Goal: Task Accomplishment & Management: Use online tool/utility

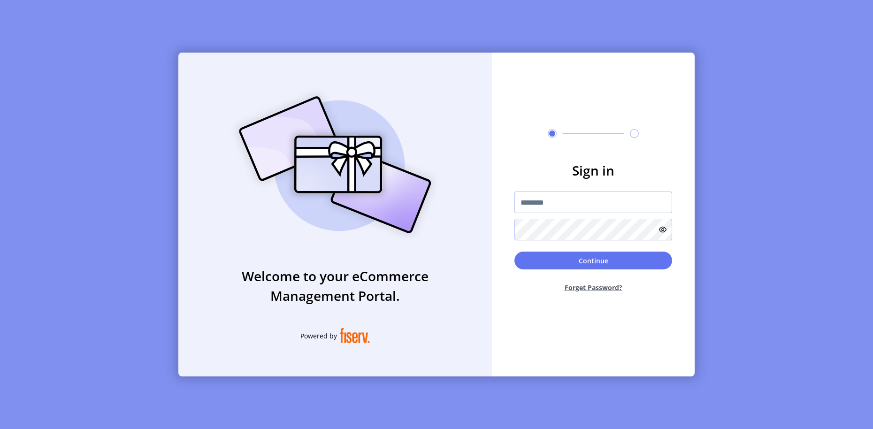
click at [575, 200] on input "text" at bounding box center [593, 202] width 158 height 22
type input "**********"
click at [605, 254] on button "Continue" at bounding box center [593, 261] width 158 height 18
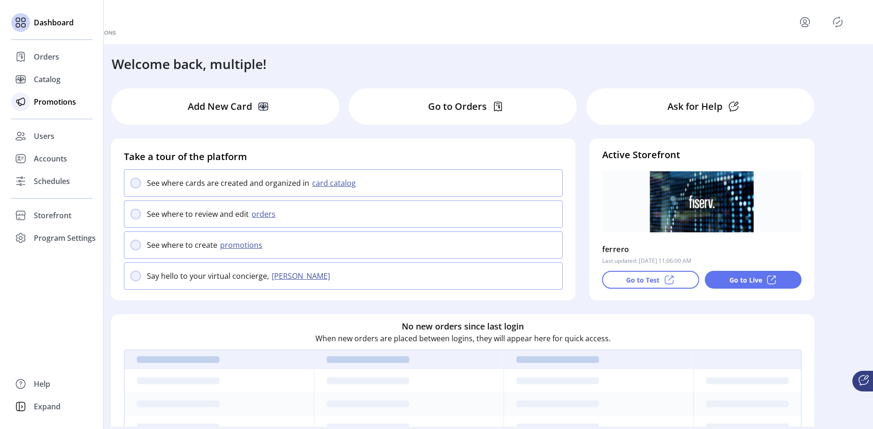
click at [49, 102] on span "Promotions" at bounding box center [55, 101] width 42 height 11
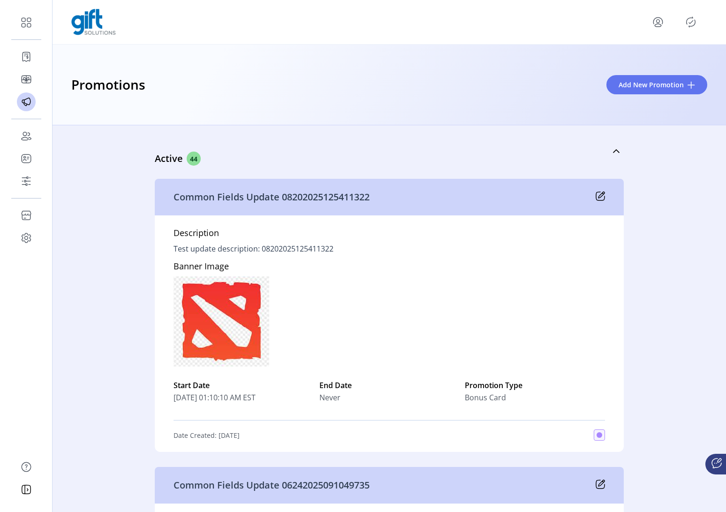
click at [675, 89] on span "Add New Promotion" at bounding box center [651, 85] width 65 height 10
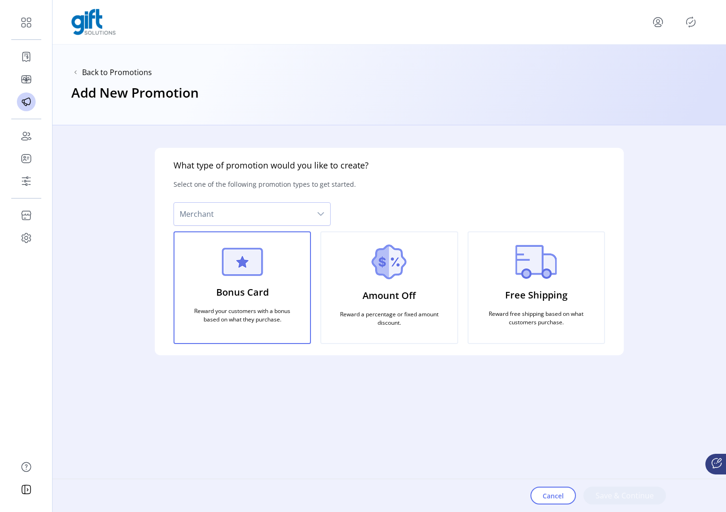
click at [288, 212] on span "Merchant" at bounding box center [242, 214] width 137 height 23
click at [212, 242] on span "Celebrate Brands" at bounding box center [212, 239] width 61 height 10
click at [631, 428] on span "Save & Continue" at bounding box center [625, 495] width 58 height 11
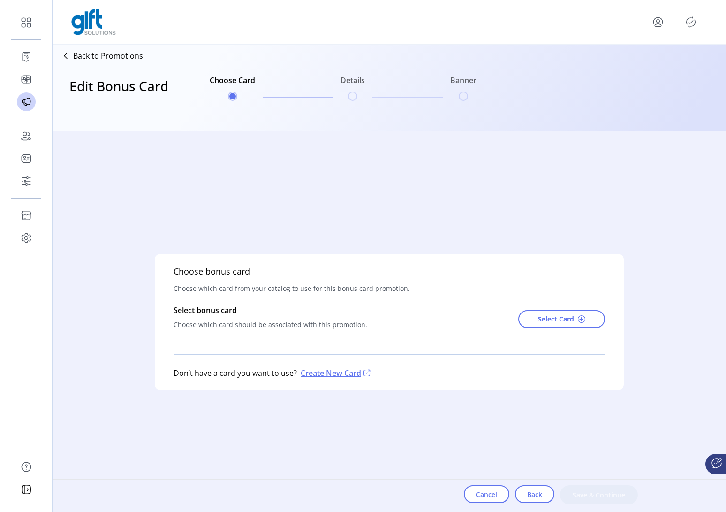
click at [557, 321] on span "Select Card" at bounding box center [556, 319] width 36 height 10
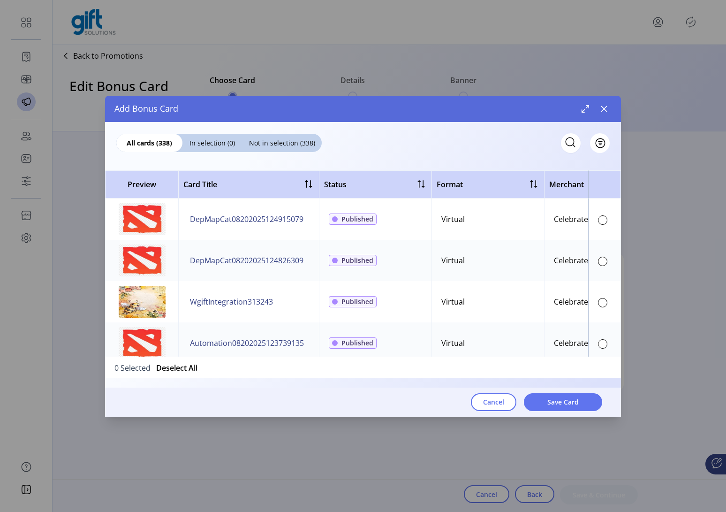
click at [604, 109] on icon "button" at bounding box center [605, 109] width 6 height 6
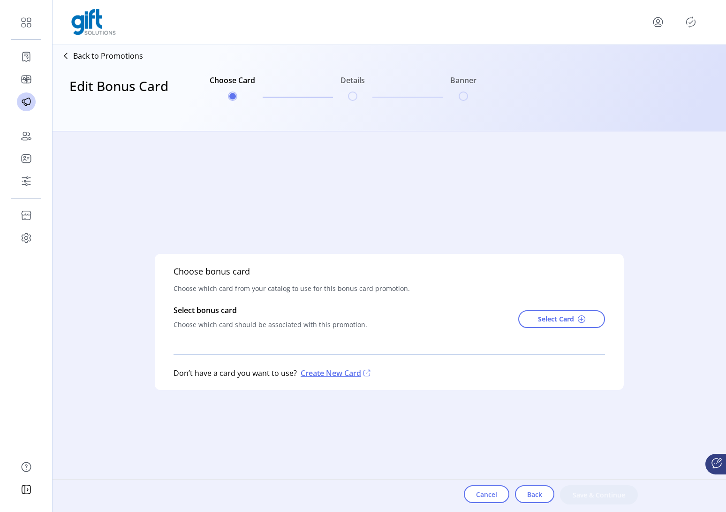
click at [534, 428] on span "Back" at bounding box center [534, 494] width 15 height 10
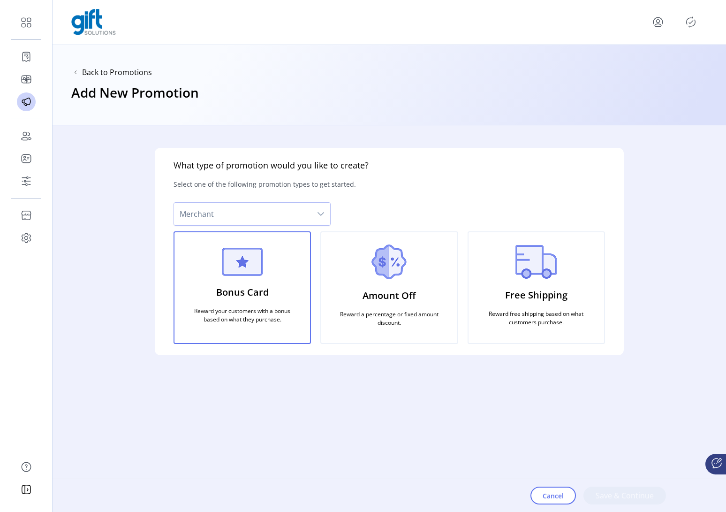
click at [306, 217] on span "Merchant" at bounding box center [242, 214] width 137 height 23
click at [206, 263] on span "SK cafe" at bounding box center [194, 258] width 25 height 10
click at [622, 428] on span "Save & Continue" at bounding box center [625, 495] width 58 height 11
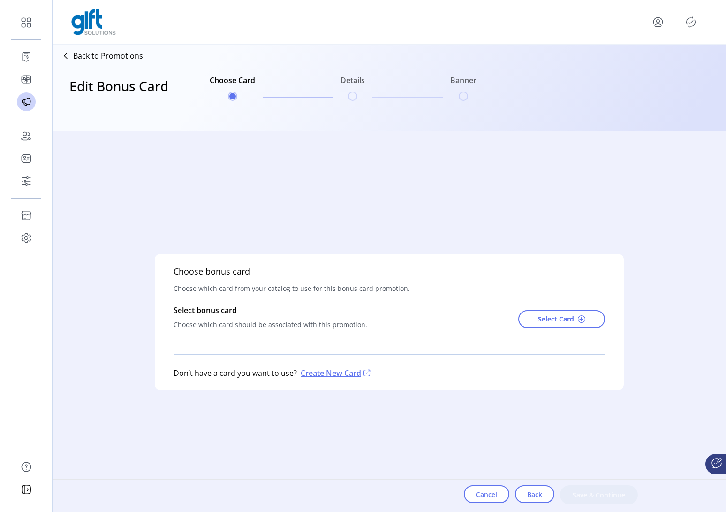
click at [556, 319] on span "Select Card" at bounding box center [556, 319] width 36 height 10
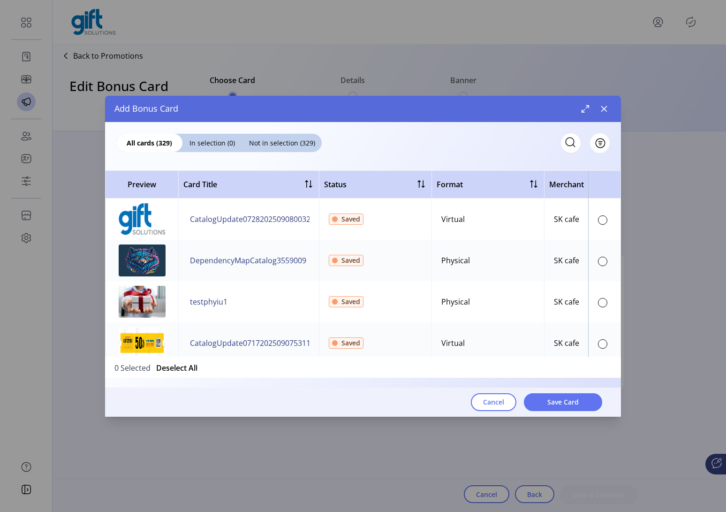
click at [604, 108] on icon "button" at bounding box center [605, 109] width 6 height 6
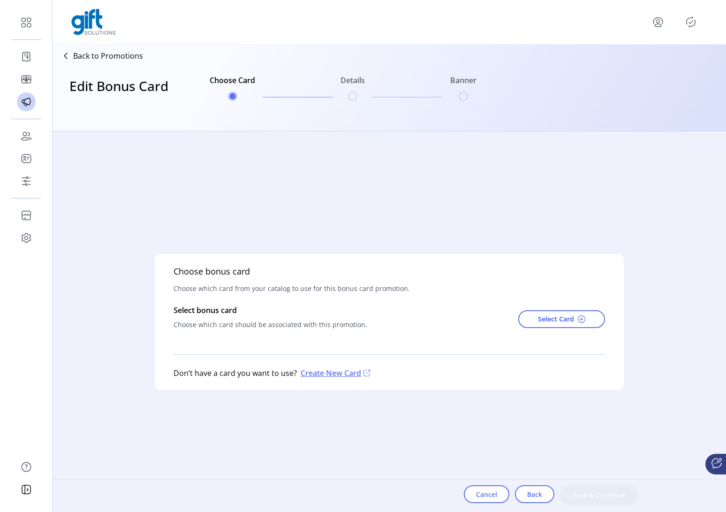
click at [537, 428] on span "Back" at bounding box center [534, 494] width 15 height 10
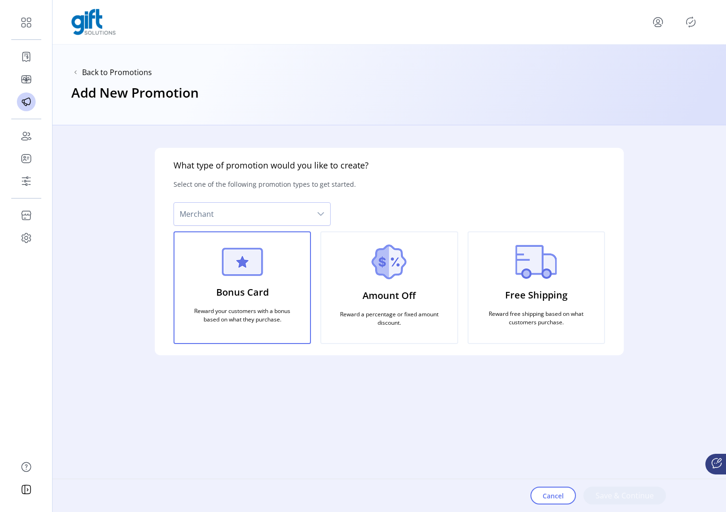
click at [319, 217] on icon "dropdown trigger" at bounding box center [321, 214] width 8 height 8
click at [203, 281] on span "Ferrero" at bounding box center [195, 278] width 27 height 10
click at [617, 428] on span "Save & Continue" at bounding box center [625, 495] width 58 height 11
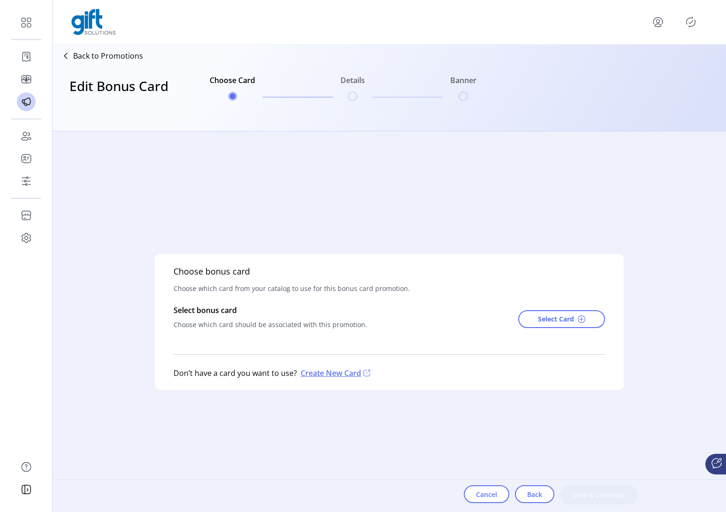
click at [568, 321] on span "Select Card" at bounding box center [556, 319] width 36 height 10
